Goal: Information Seeking & Learning: Learn about a topic

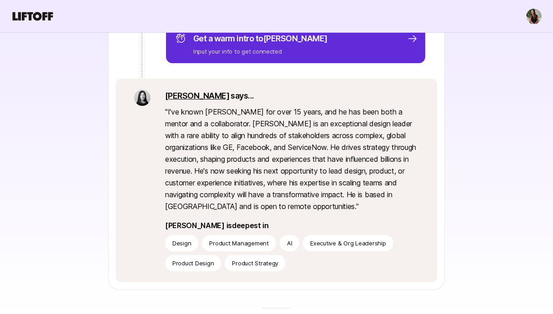
scroll to position [175, 0]
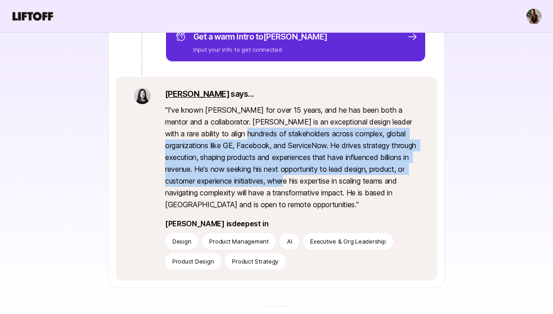
drag, startPoint x: 222, startPoint y: 130, endPoint x: 266, endPoint y: 181, distance: 67.4
click at [266, 181] on p "" I've known [PERSON_NAME] for over 15 years, and he has been both a mentor and…" at bounding box center [292, 157] width 254 height 106
click at [267, 181] on p "" I've known [PERSON_NAME] for over 15 years, and he has been both a mentor and…" at bounding box center [292, 157] width 254 height 106
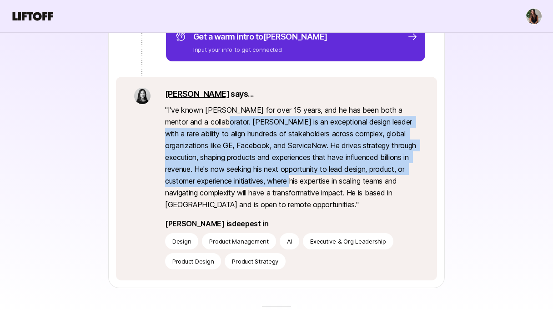
drag, startPoint x: 267, startPoint y: 181, endPoint x: 219, endPoint y: 114, distance: 82.9
click at [219, 114] on p "" I've known [PERSON_NAME] for over 15 years, and he has been both a mentor and…" at bounding box center [292, 157] width 254 height 106
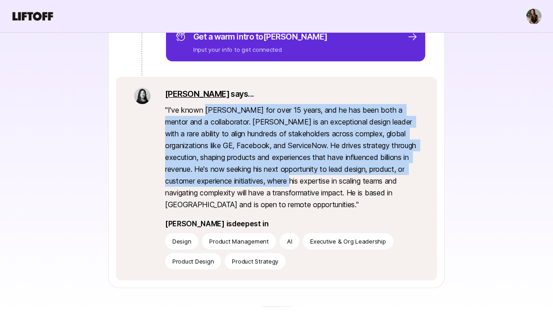
click at [219, 114] on p "" I've known [PERSON_NAME] for over 15 years, and he has been both a mentor and…" at bounding box center [292, 157] width 254 height 106
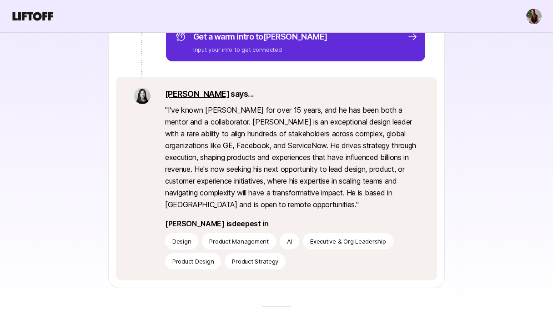
drag, startPoint x: 234, startPoint y: 132, endPoint x: 286, endPoint y: 201, distance: 86.9
click at [286, 201] on p "" I've known [PERSON_NAME] for over 15 years, and he has been both a mentor and…" at bounding box center [292, 157] width 254 height 106
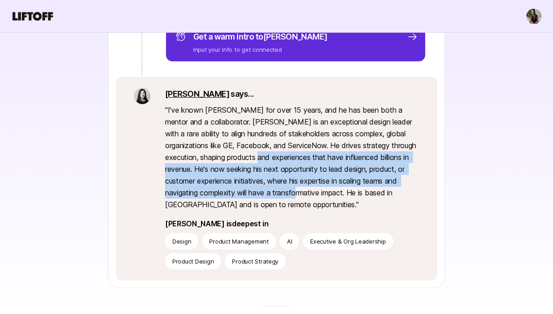
drag, startPoint x: 253, startPoint y: 157, endPoint x: 277, endPoint y: 188, distance: 38.8
click at [279, 190] on p "" I've known [PERSON_NAME] for over 15 years, and he has been both a mentor and…" at bounding box center [292, 157] width 254 height 106
click at [277, 188] on p "" I've known [PERSON_NAME] for over 15 years, and he has been both a mentor and…" at bounding box center [292, 157] width 254 height 106
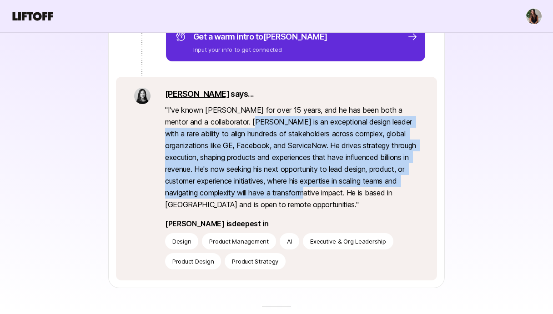
drag, startPoint x: 277, startPoint y: 188, endPoint x: 237, endPoint y: 120, distance: 78.3
click at [237, 120] on p "" I've known [PERSON_NAME] for over 15 years, and he has been both a mentor and…" at bounding box center [292, 157] width 254 height 106
drag, startPoint x: 237, startPoint y: 120, endPoint x: 290, endPoint y: 190, distance: 87.9
click at [290, 190] on p "" I've known [PERSON_NAME] for over 15 years, and he has been both a mentor and…" at bounding box center [292, 157] width 254 height 106
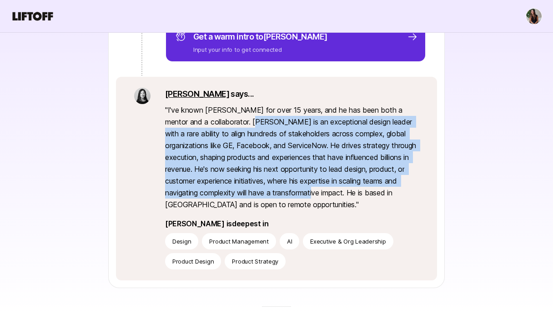
click at [290, 190] on p "" I've known [PERSON_NAME] for over 15 years, and he has been both a mentor and…" at bounding box center [292, 157] width 254 height 106
drag, startPoint x: 290, startPoint y: 190, endPoint x: 243, endPoint y: 122, distance: 83.0
click at [243, 123] on p "" I've known [PERSON_NAME] for over 15 years, and he has been both a mentor and…" at bounding box center [292, 157] width 254 height 106
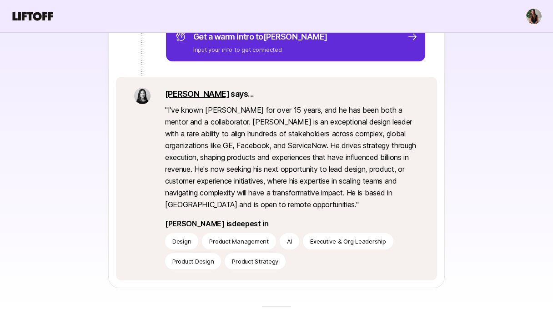
click at [243, 122] on p "" I've known [PERSON_NAME] for over 15 years, and he has been both a mentor and…" at bounding box center [292, 157] width 254 height 106
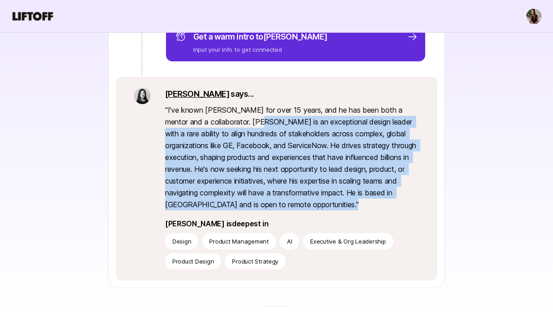
drag, startPoint x: 243, startPoint y: 122, endPoint x: 298, endPoint y: 203, distance: 97.9
click at [298, 203] on p "" I've known [PERSON_NAME] for over 15 years, and he has been both a mentor and…" at bounding box center [292, 157] width 254 height 106
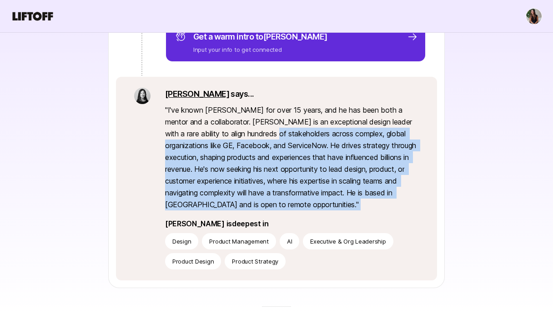
drag, startPoint x: 298, startPoint y: 203, endPoint x: 254, endPoint y: 132, distance: 83.7
click at [254, 132] on p "" I've known [PERSON_NAME] for over 15 years, and he has been both a mentor and…" at bounding box center [292, 157] width 254 height 106
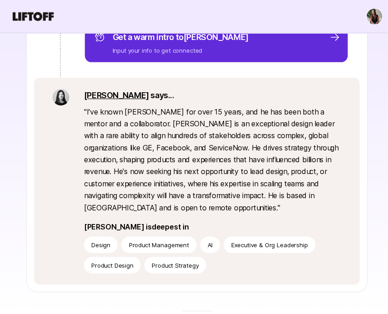
click at [229, 163] on p "" I've known [PERSON_NAME] for over 15 years, and he has been both a mentor and…" at bounding box center [210, 157] width 254 height 106
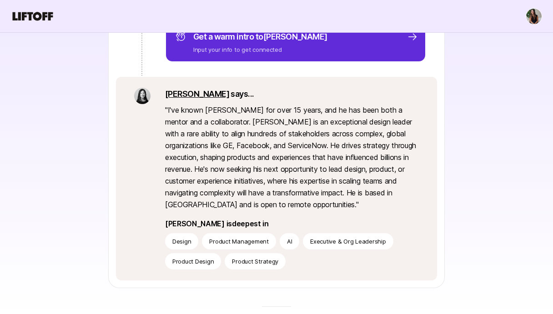
click at [183, 92] on link "[PERSON_NAME]" at bounding box center [197, 94] width 64 height 10
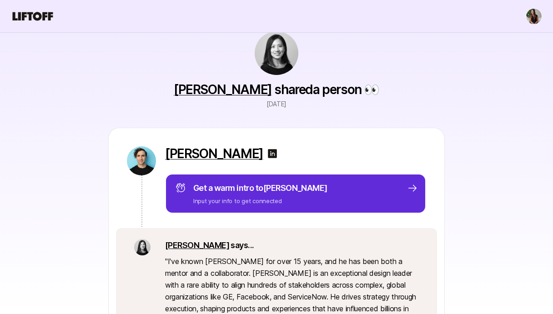
scroll to position [0, 0]
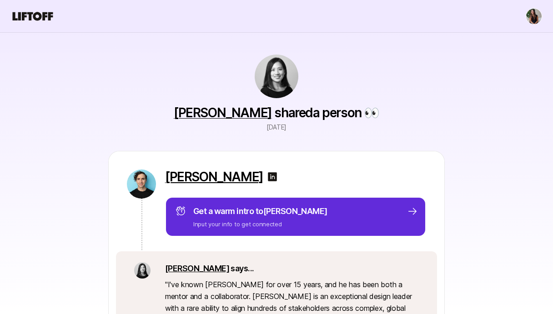
click at [211, 177] on p "[PERSON_NAME]" at bounding box center [214, 177] width 98 height 15
